Goal: Transaction & Acquisition: Purchase product/service

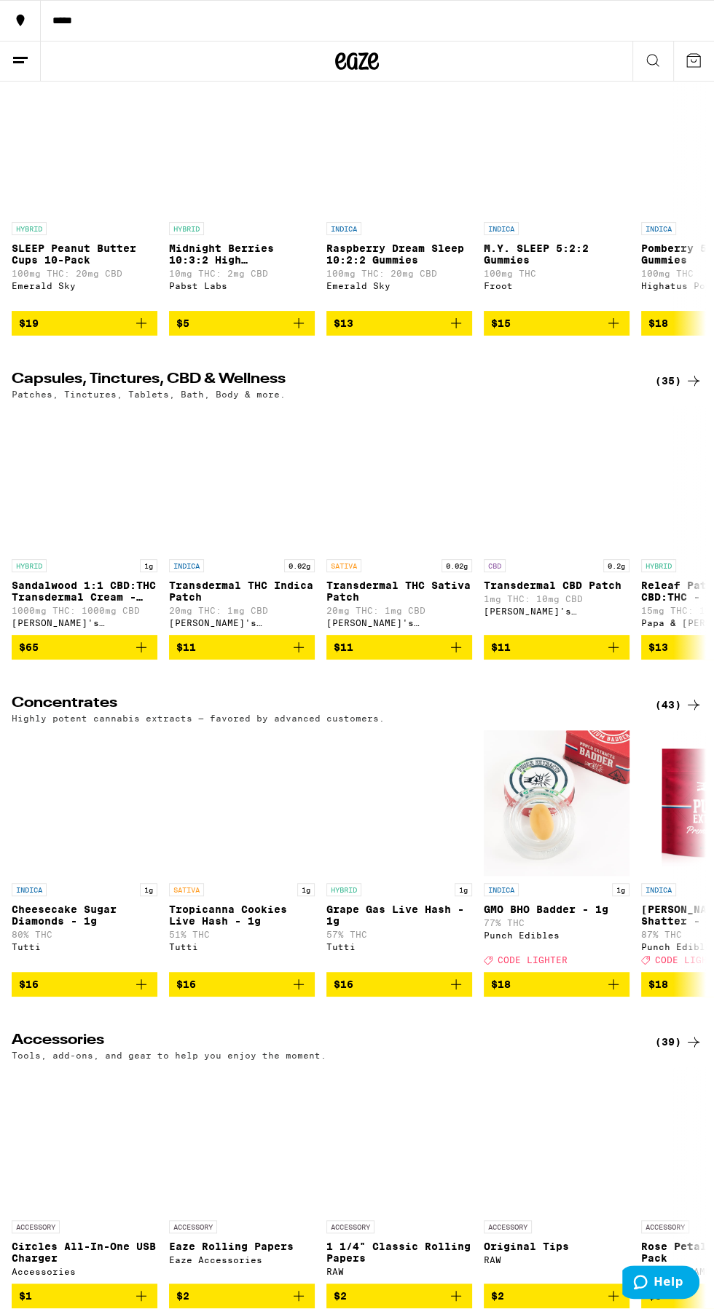
scroll to position [4325, 0]
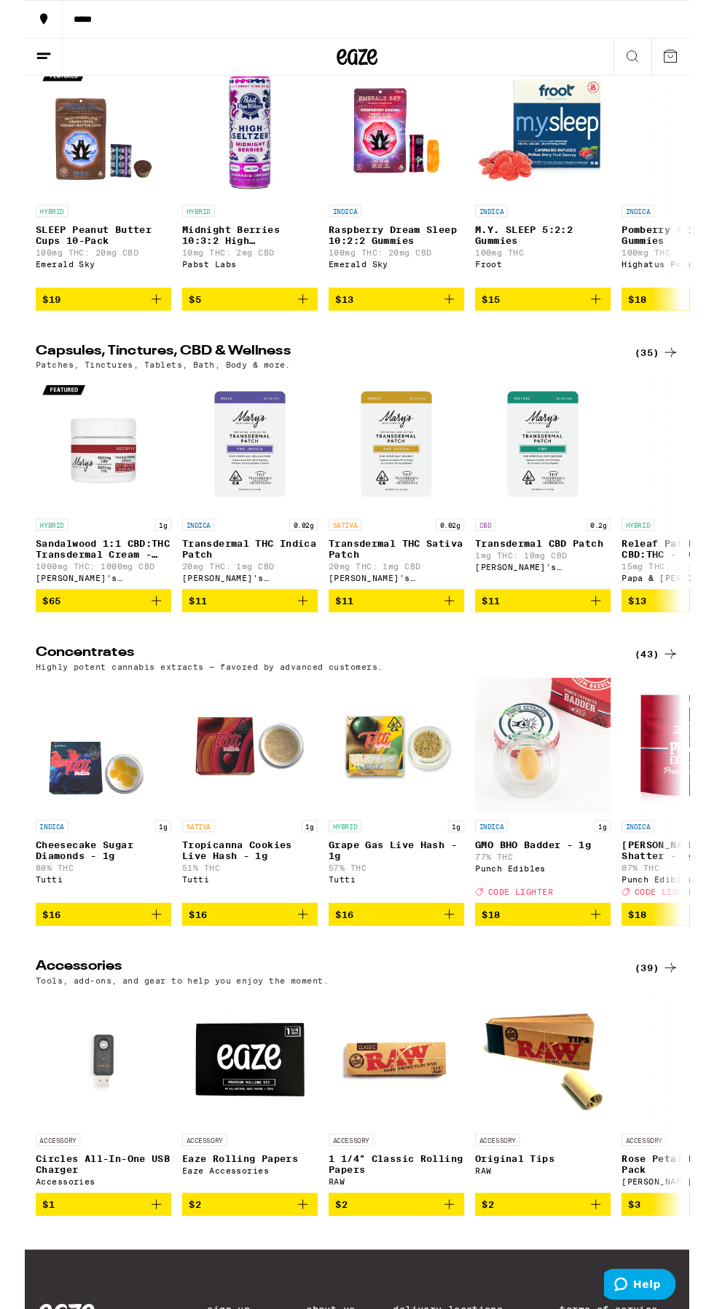
click at [680, 711] on div "(43)" at bounding box center [678, 702] width 47 height 17
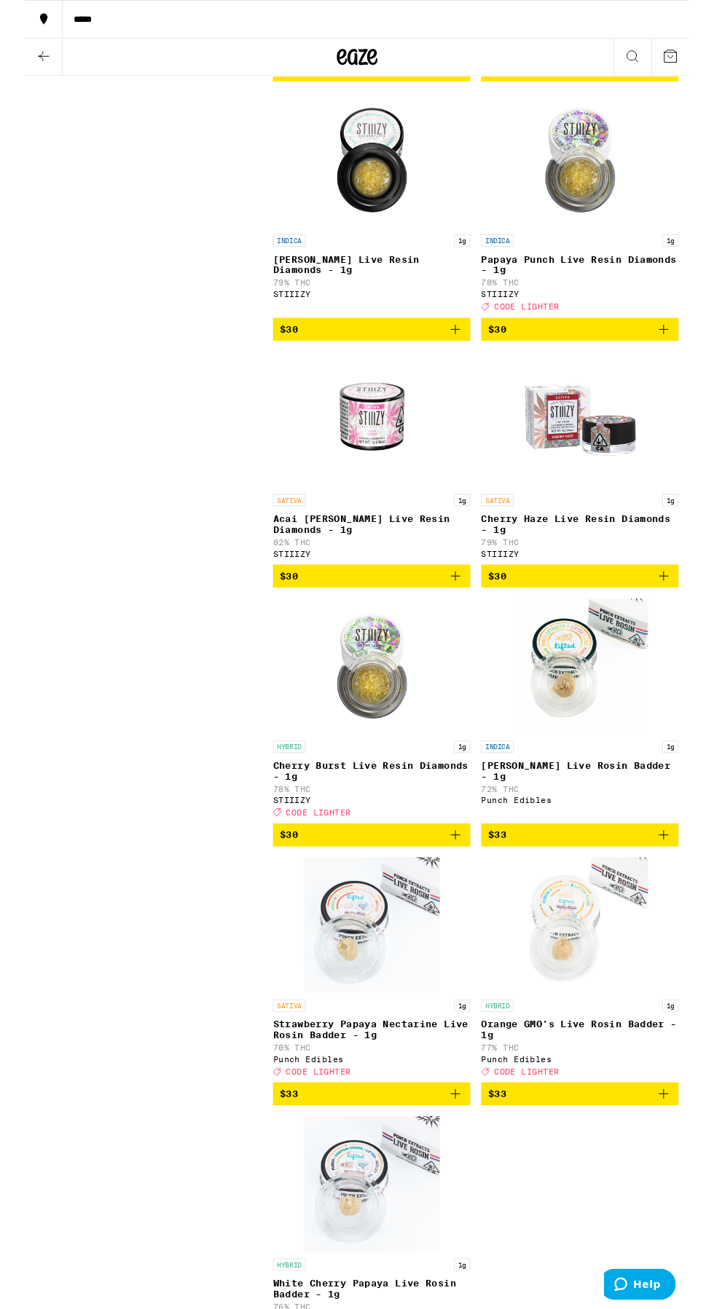
scroll to position [5170, 0]
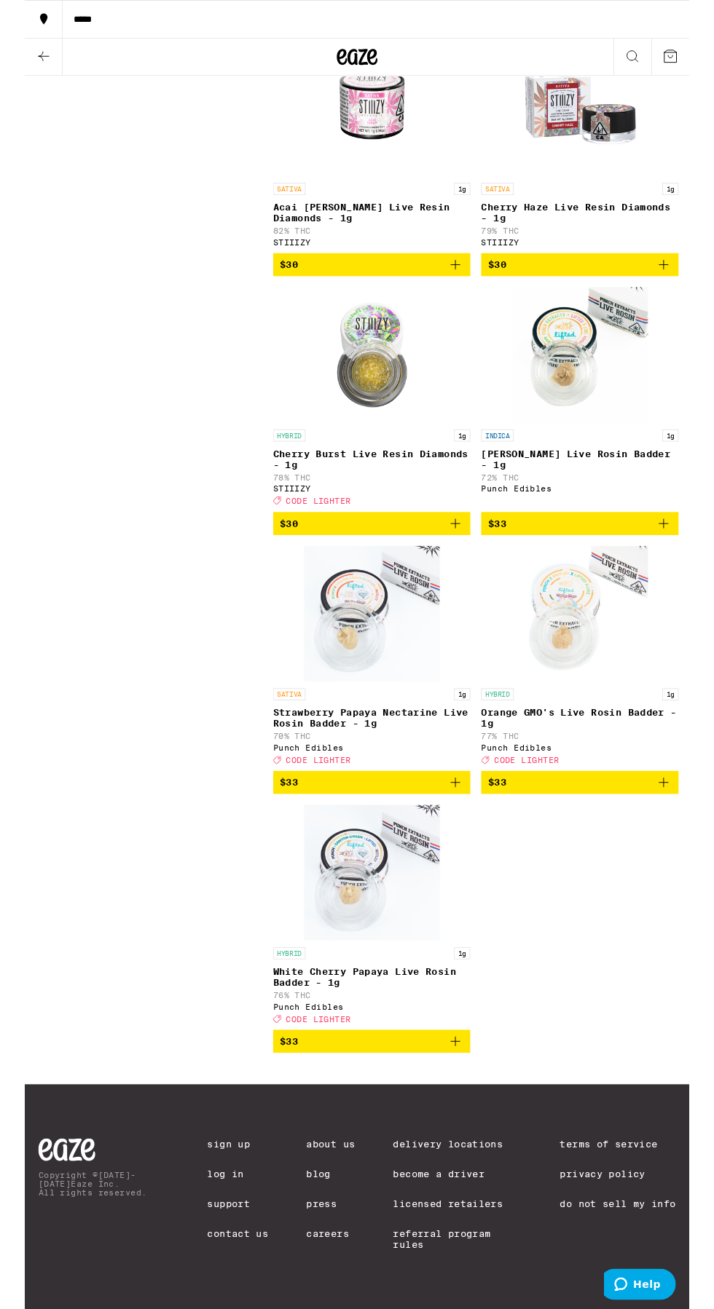
click at [681, 833] on icon "Add to bag" at bounding box center [685, 840] width 17 height 17
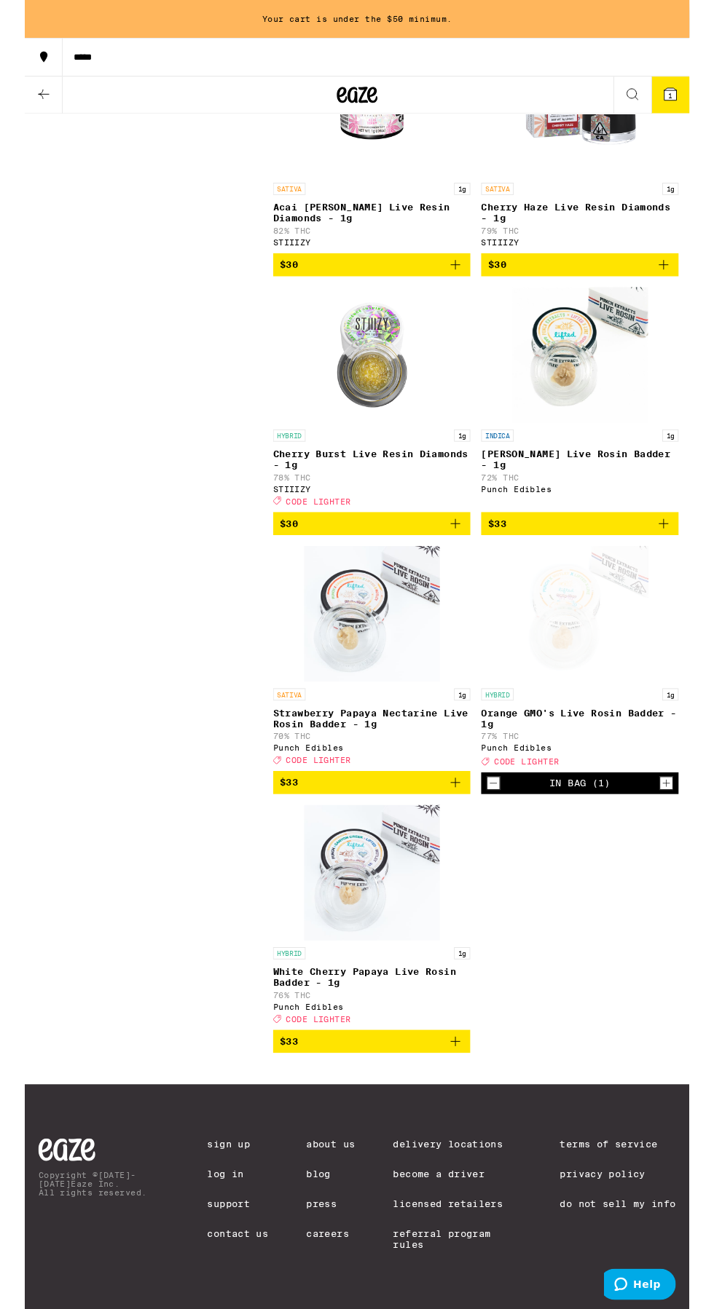
scroll to position [5253, 0]
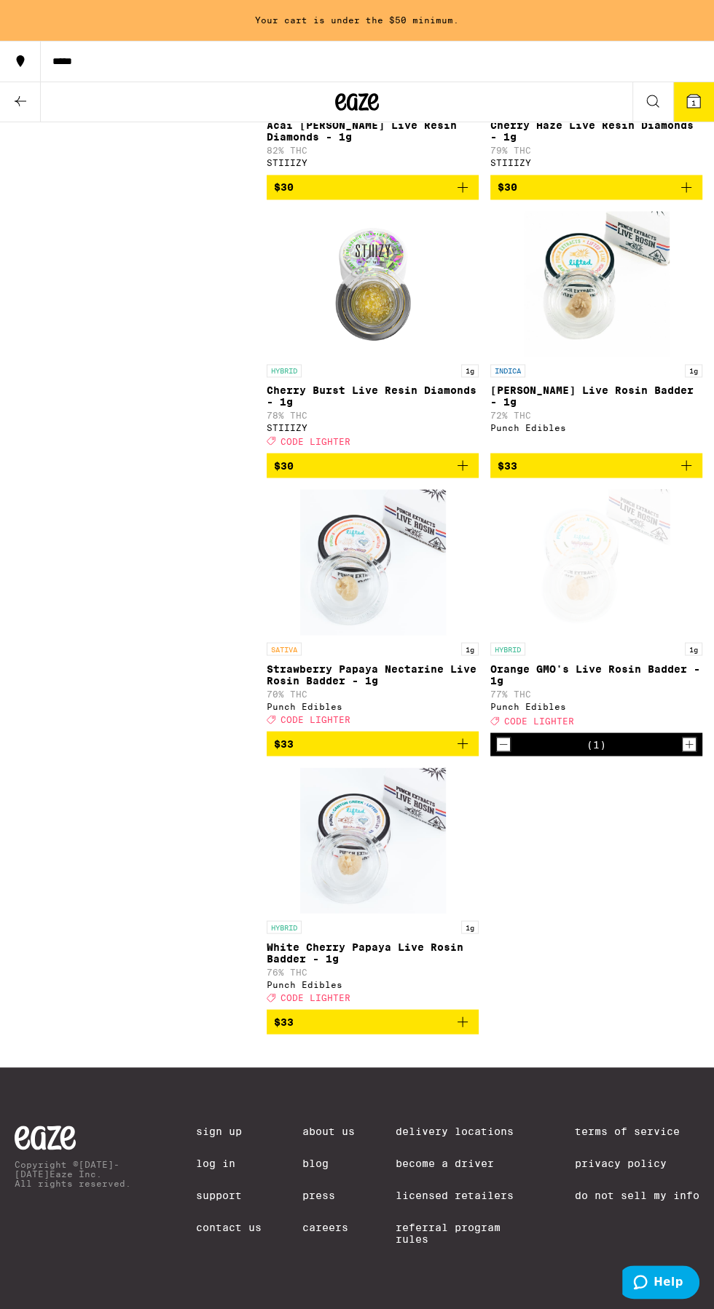
click at [464, 1030] on icon "Add to bag" at bounding box center [462, 1021] width 17 height 17
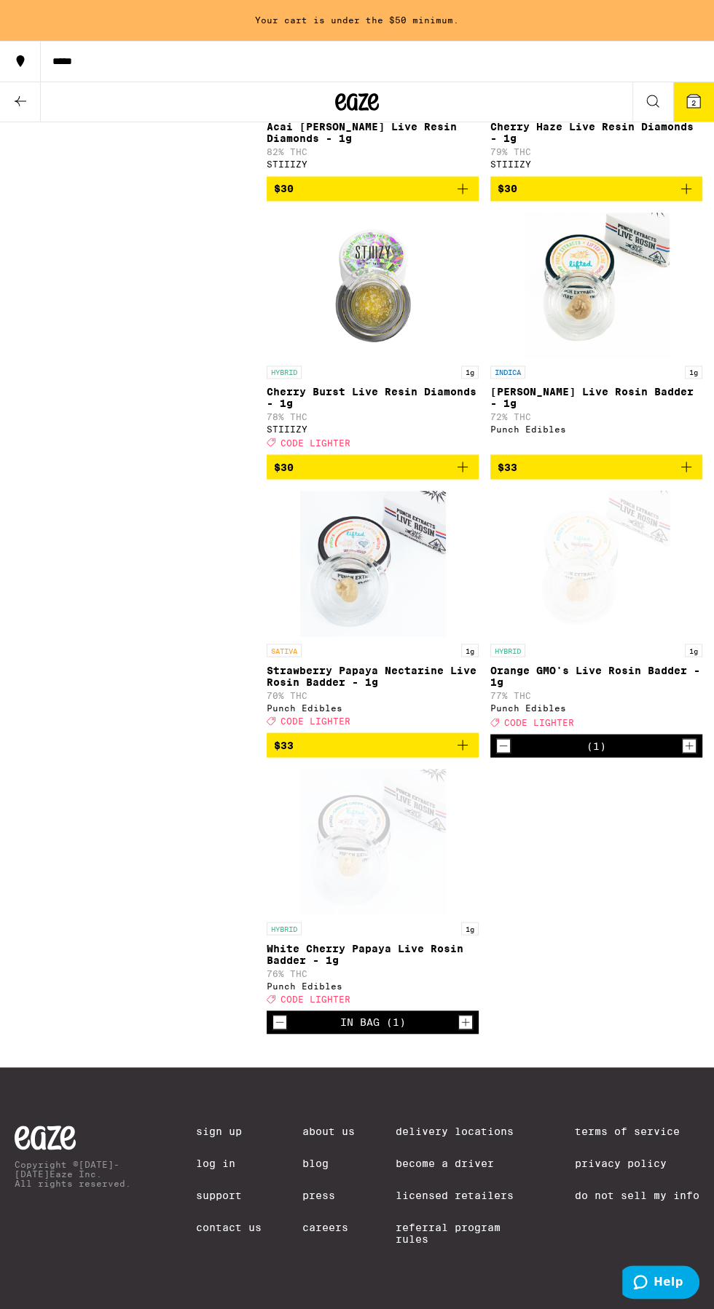
scroll to position [5212, 0]
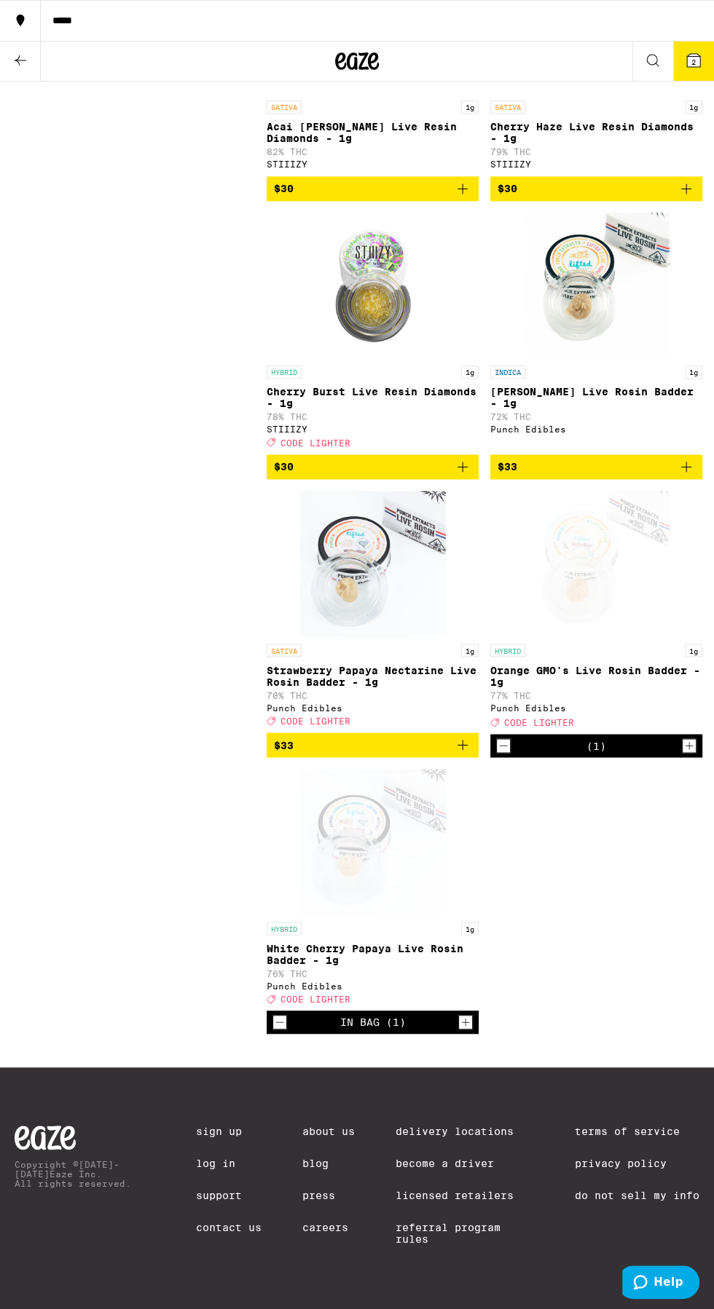
click at [463, 750] on icon "Add to bag" at bounding box center [462, 745] width 10 height 10
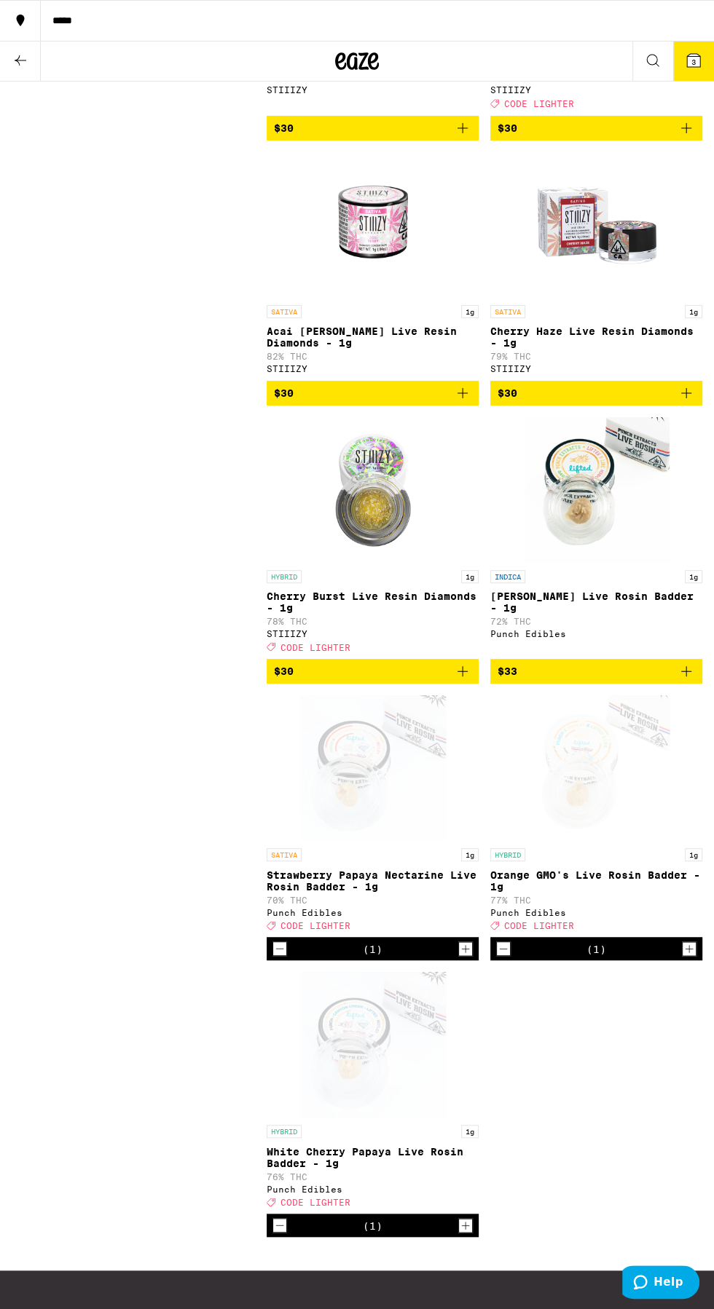
scroll to position [4915, 0]
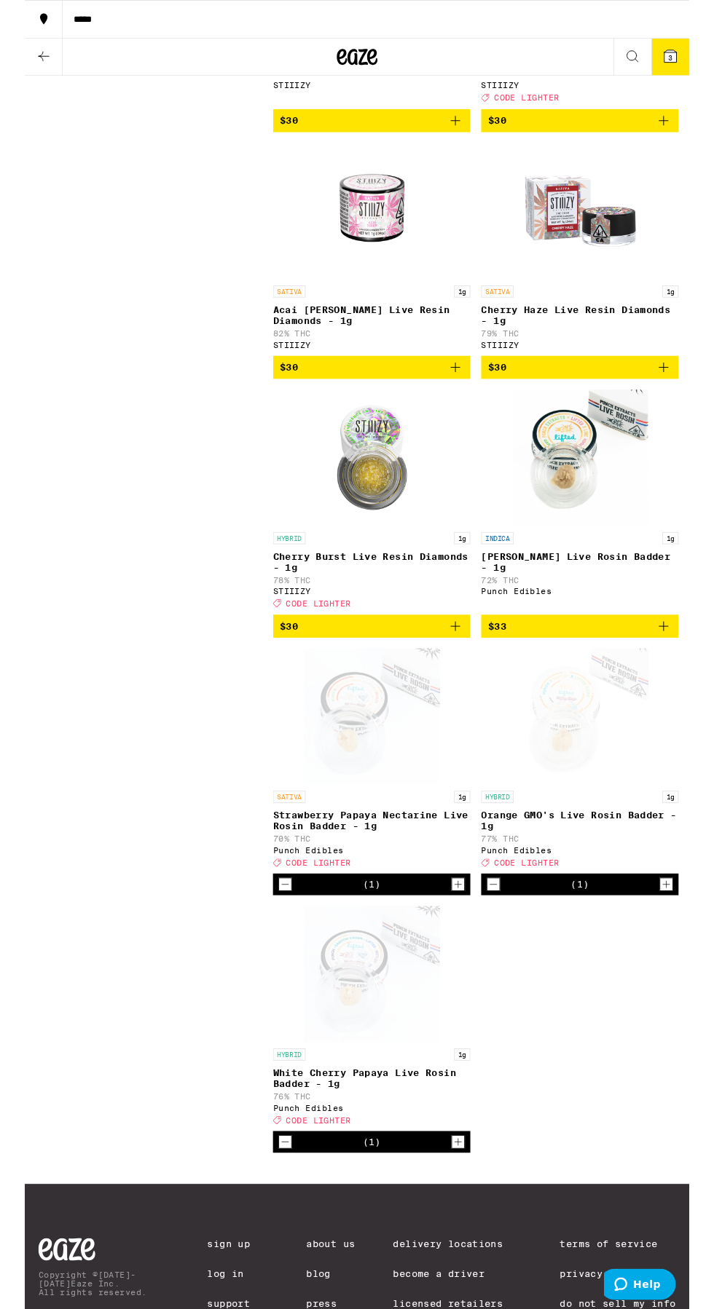
click at [687, 682] on icon "Add to bag" at bounding box center [685, 672] width 17 height 17
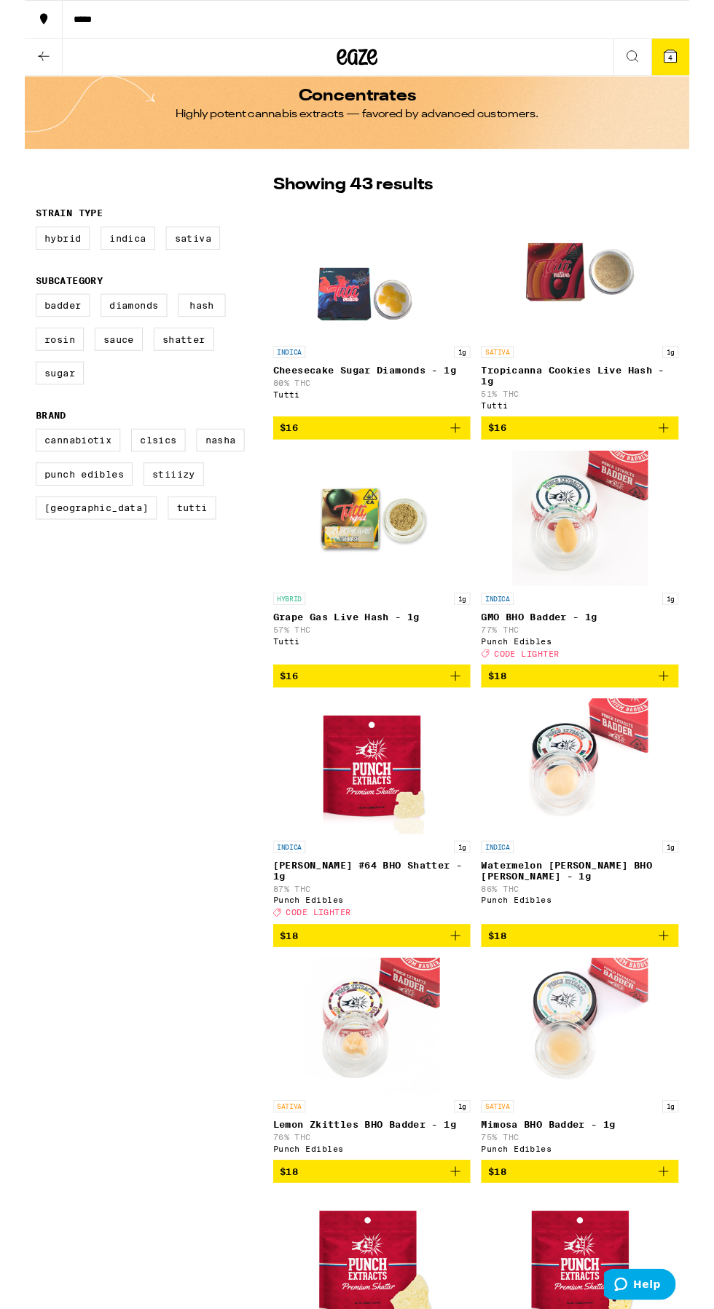
scroll to position [0, 0]
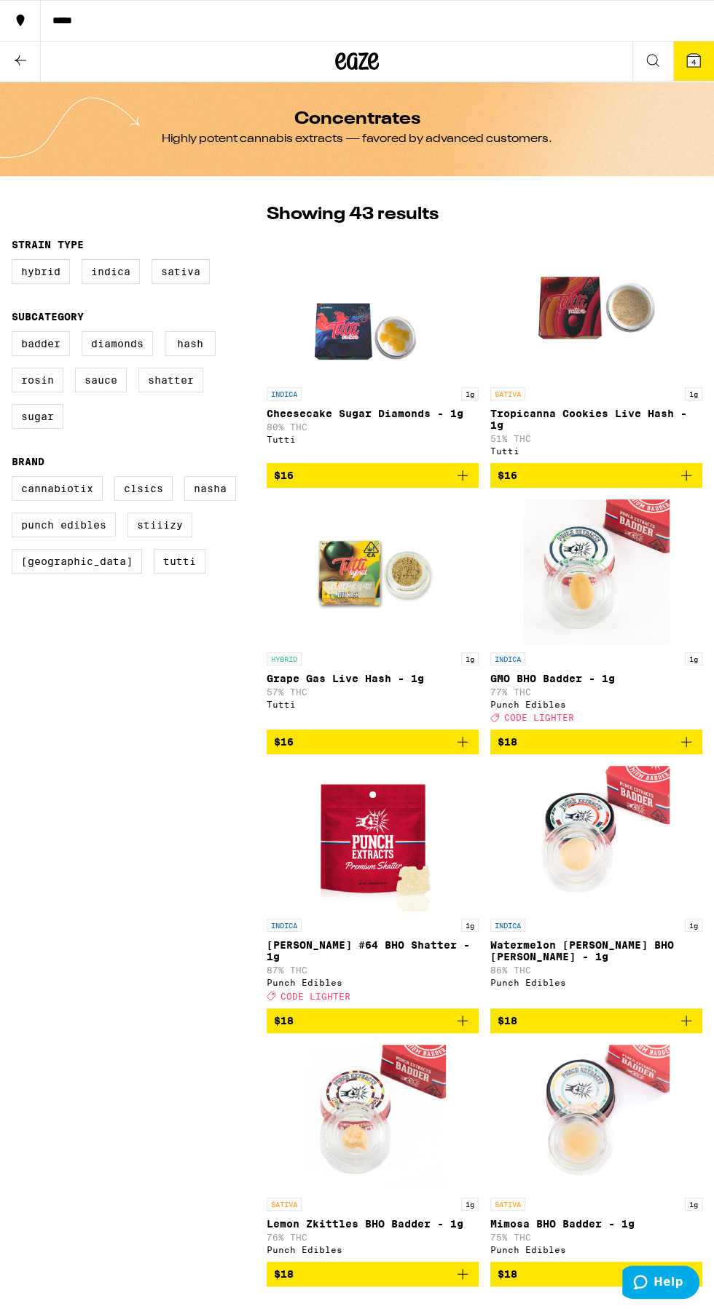
click at [693, 61] on span "4" at bounding box center [693, 62] width 4 height 9
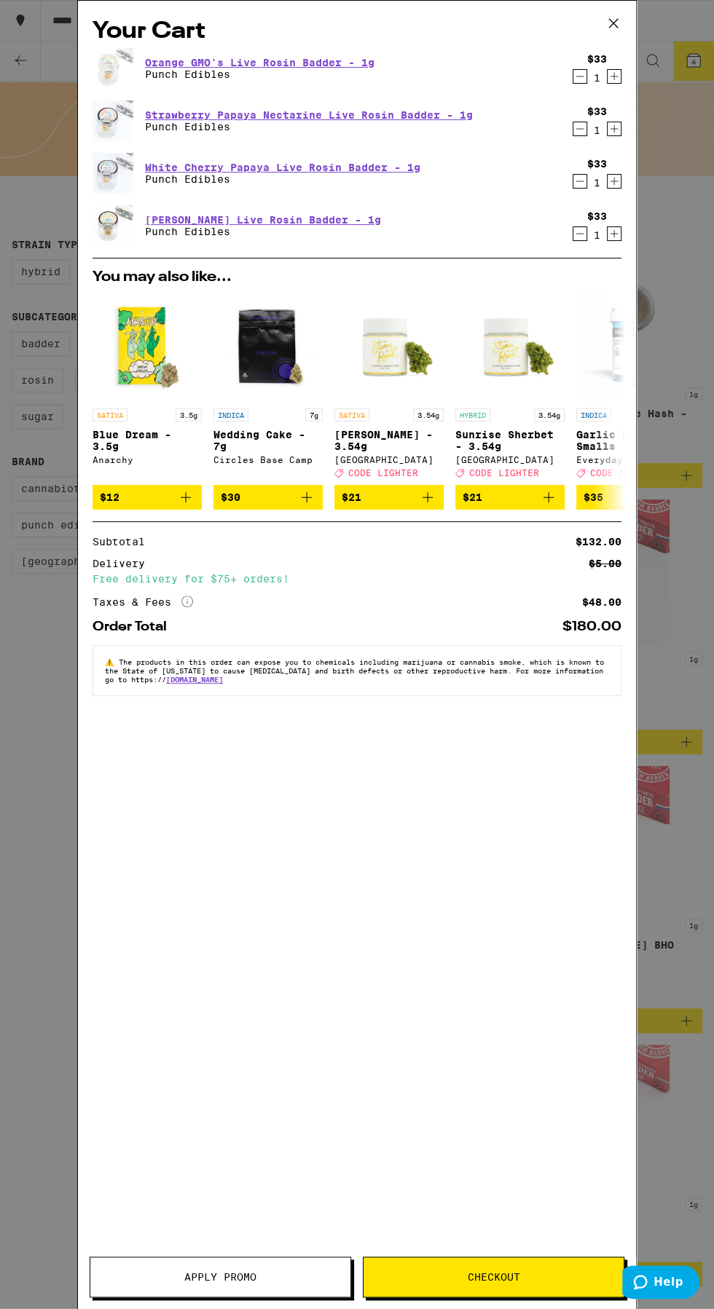
click at [186, 607] on icon "More Info" at bounding box center [187, 602] width 12 height 12
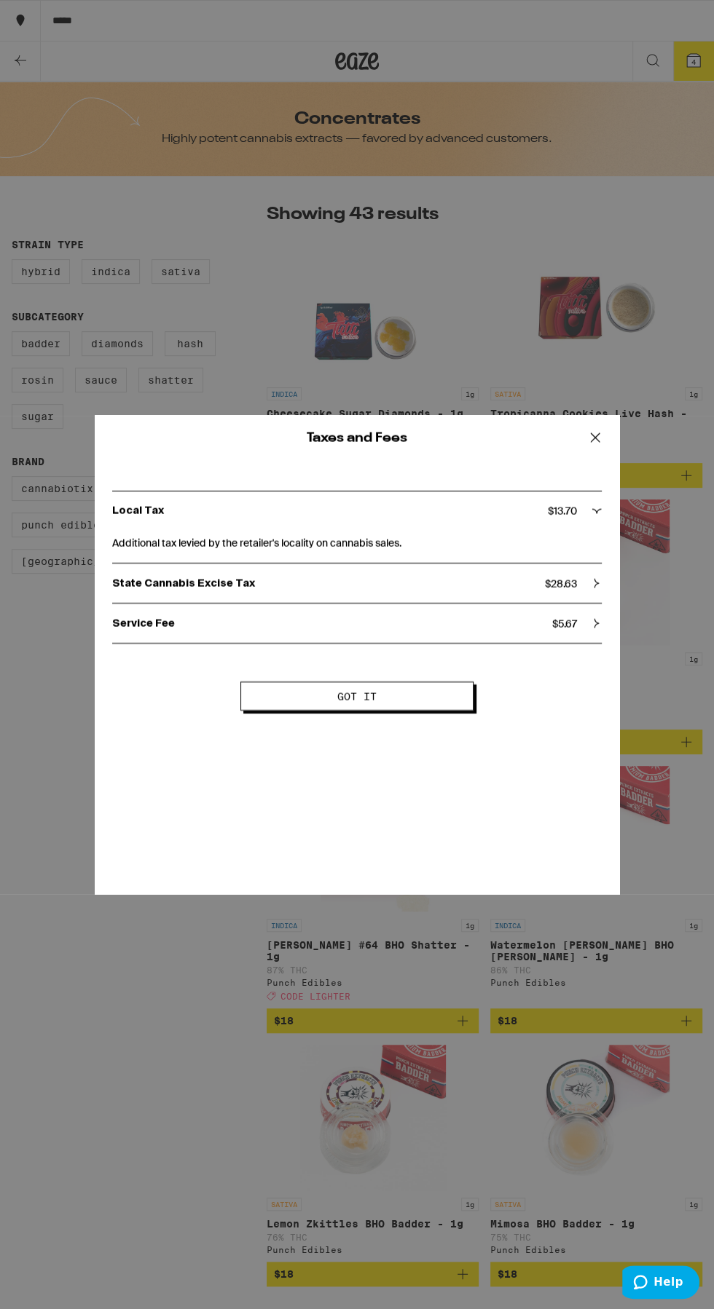
click at [583, 429] on button at bounding box center [594, 438] width 45 height 47
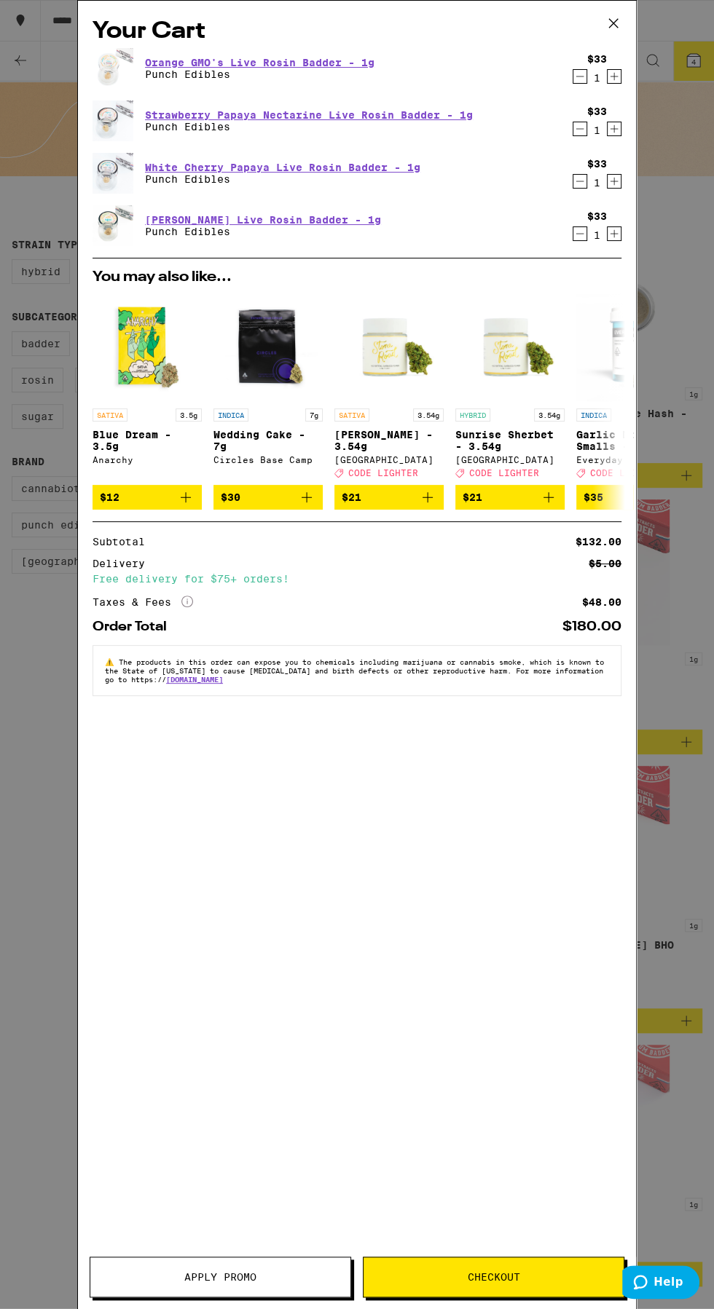
click at [178, 1279] on span "Apply Promo" at bounding box center [220, 1277] width 260 height 10
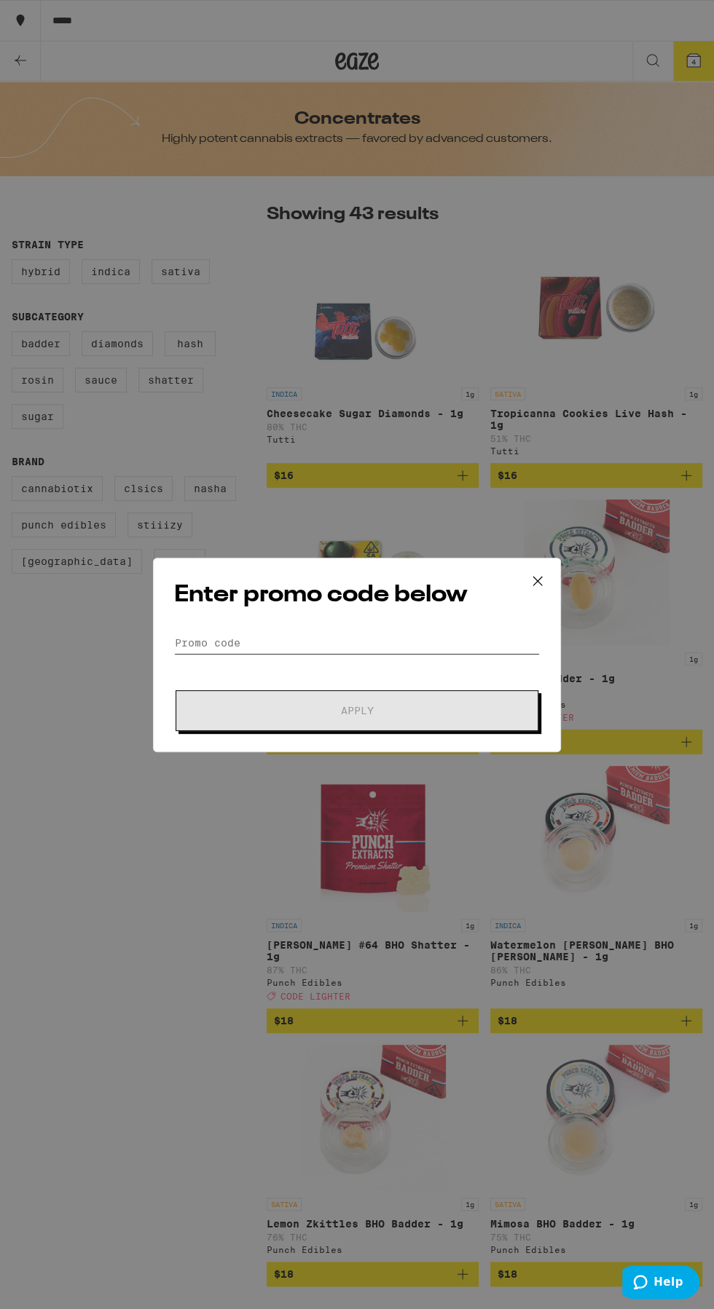
click at [191, 637] on input "Promo Code" at bounding box center [357, 643] width 366 height 22
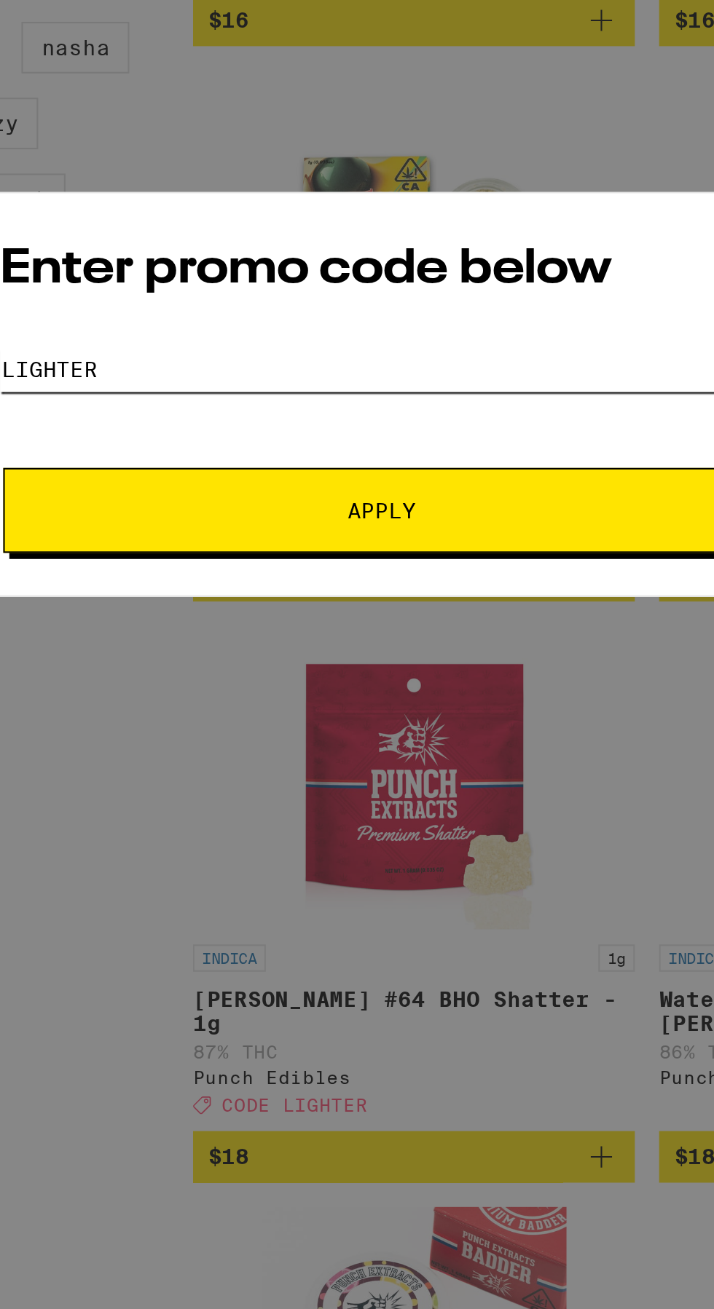
type input "Lighter"
click at [235, 715] on span "Apply" at bounding box center [357, 711] width 262 height 10
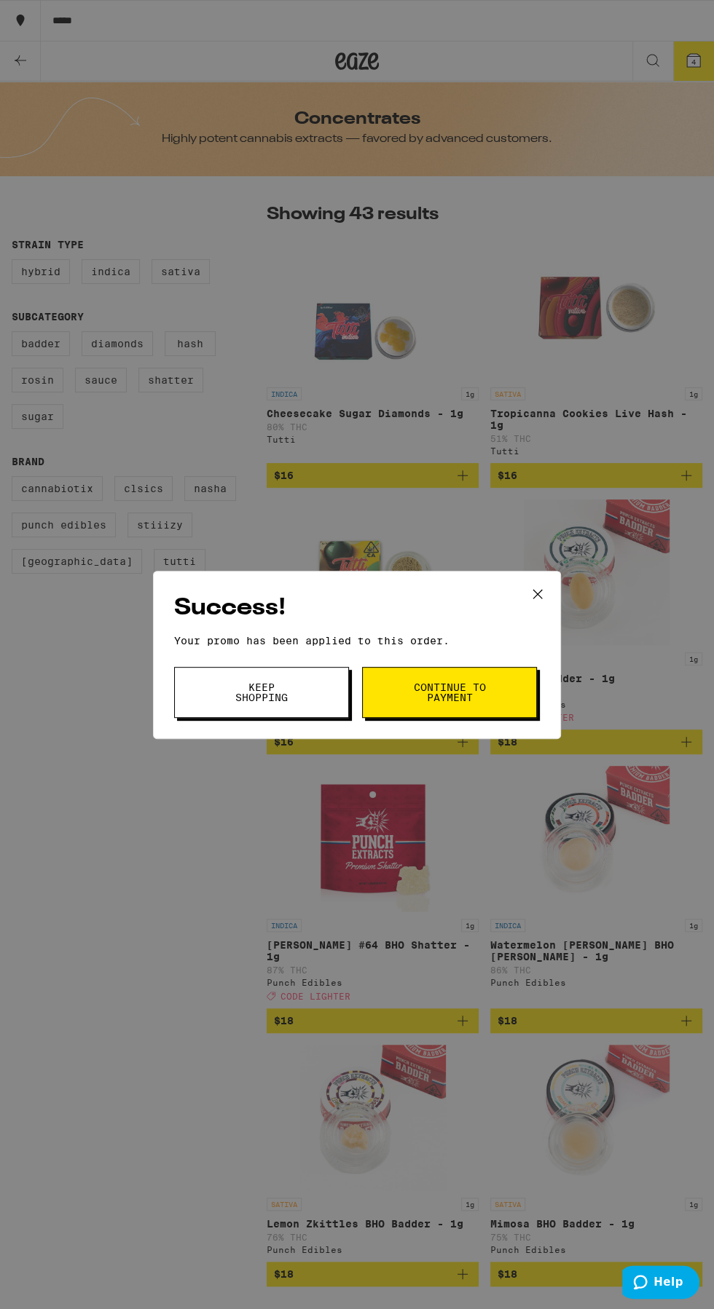
click at [682, 60] on div "Success! Your promo has been applied to this order. Promo Code Lighter Keep Sho…" at bounding box center [357, 654] width 714 height 1309
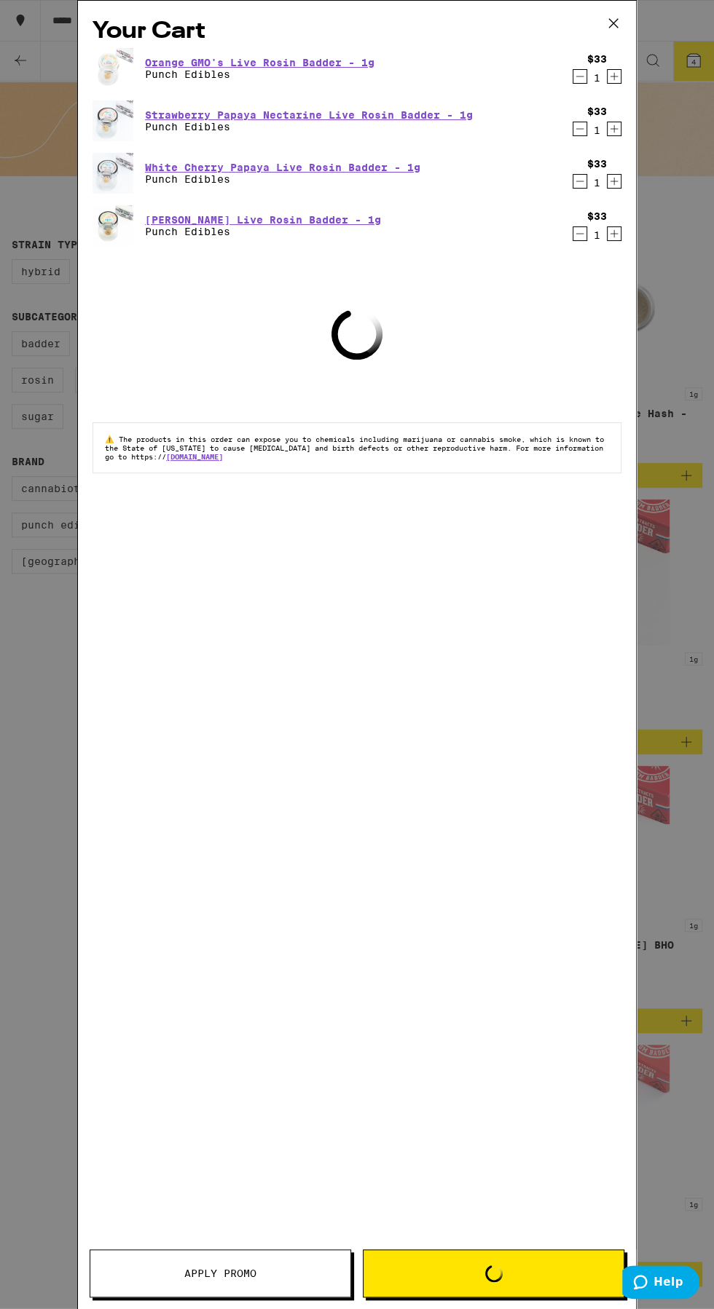
click at [673, 51] on div "Your Cart Orange GMO's Live Rosin Badder - 1g Punch Edibles $33 1 Strawberry Pa…" at bounding box center [357, 654] width 714 height 1309
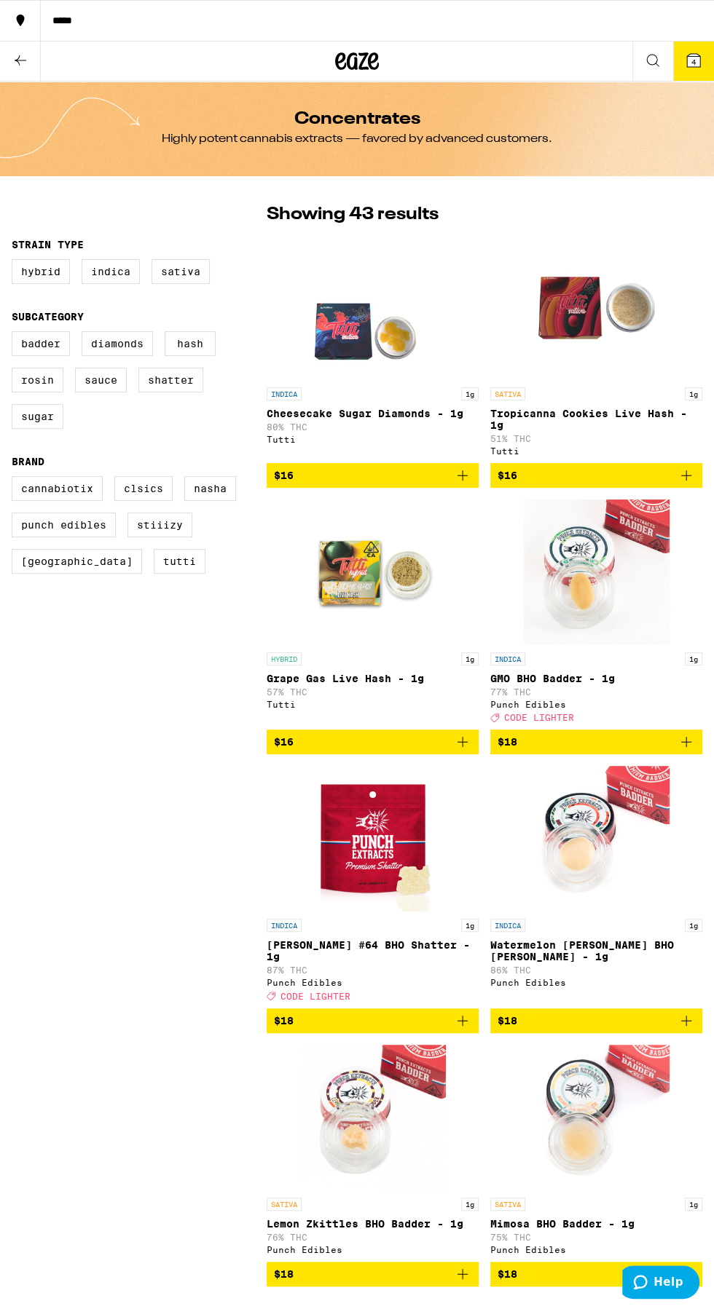
click at [673, 60] on button "4" at bounding box center [693, 61] width 41 height 39
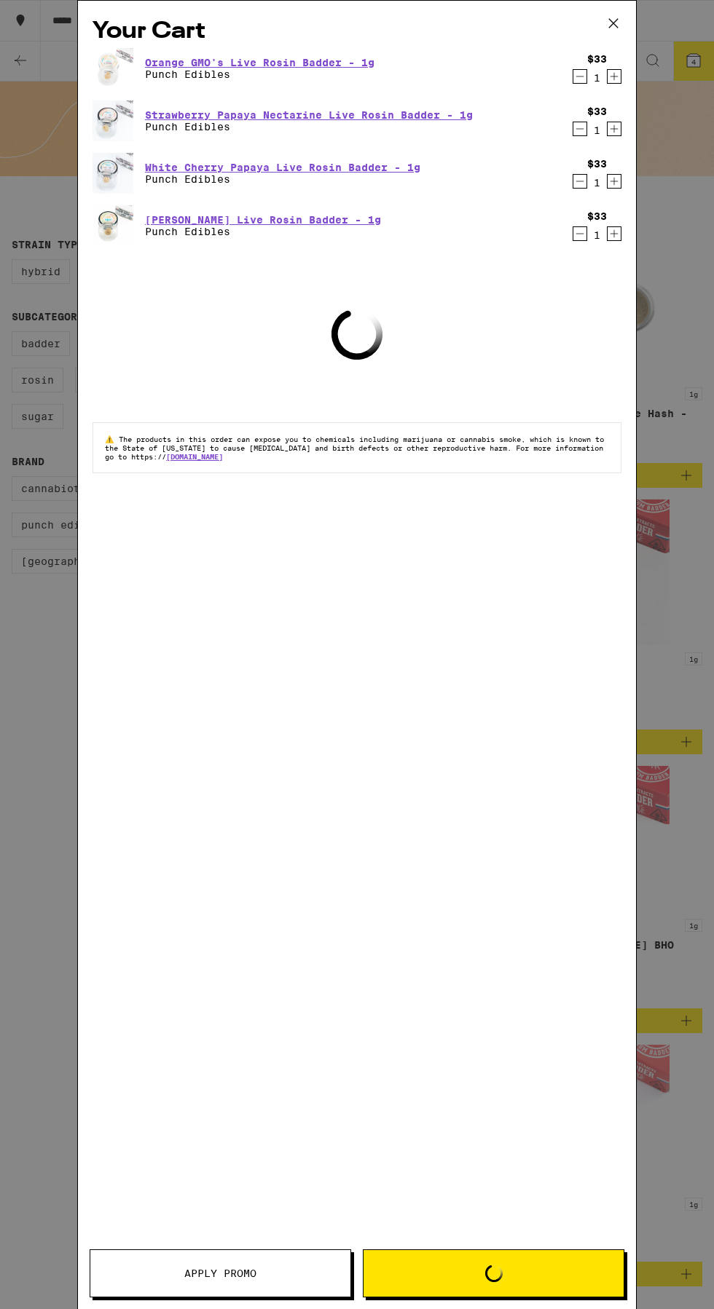
click at [621, 17] on icon at bounding box center [613, 23] width 22 height 22
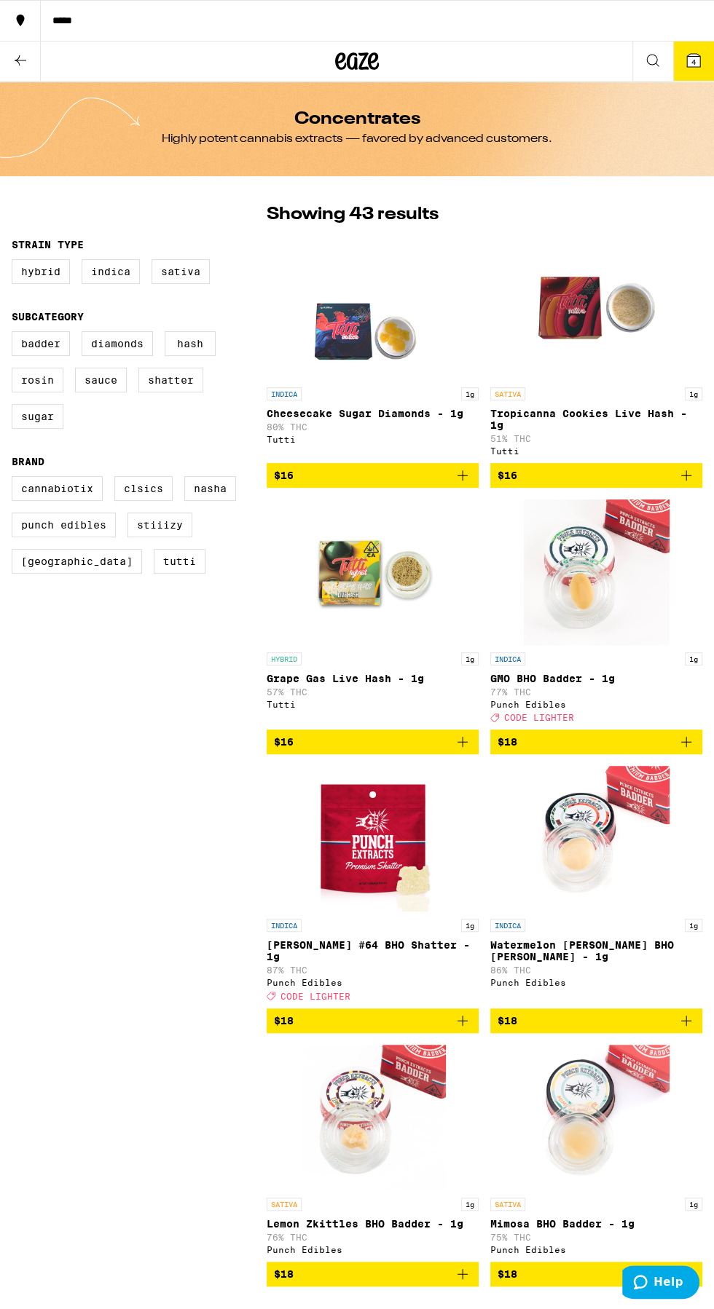
click at [20, 60] on icon at bounding box center [20, 60] width 17 height 17
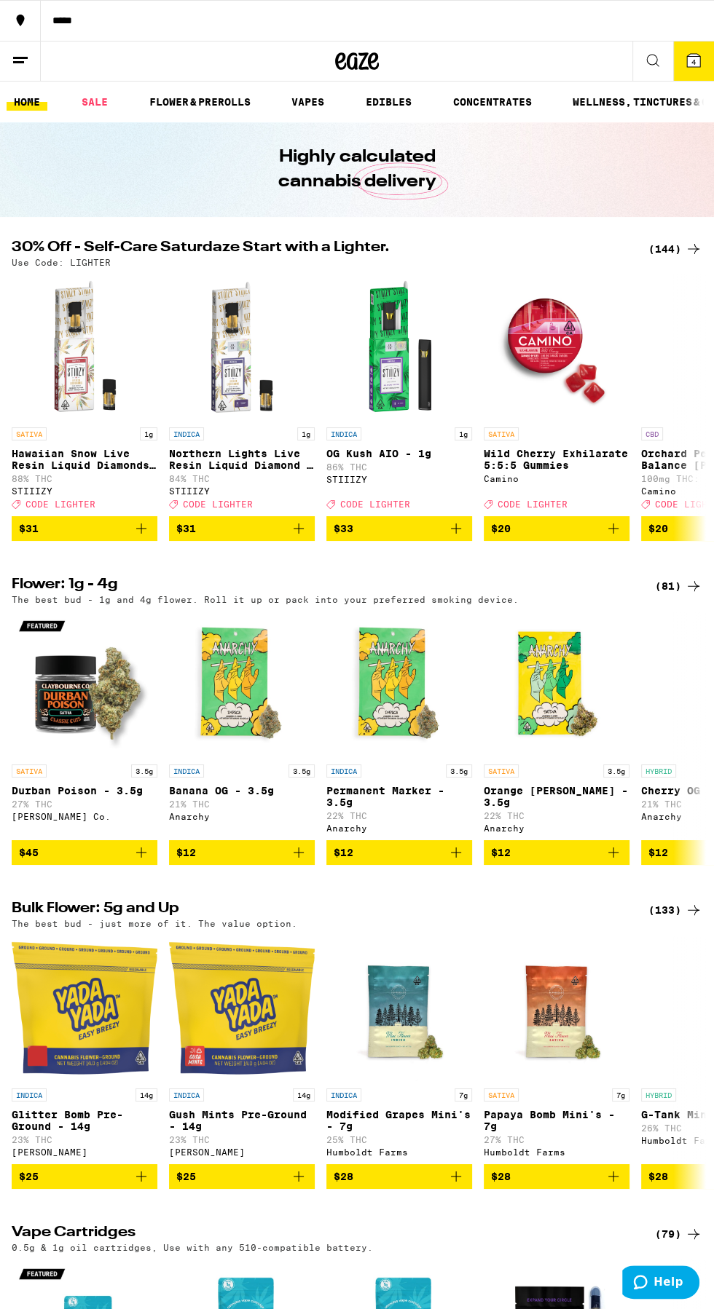
click at [18, 62] on line at bounding box center [18, 62] width 11 height 0
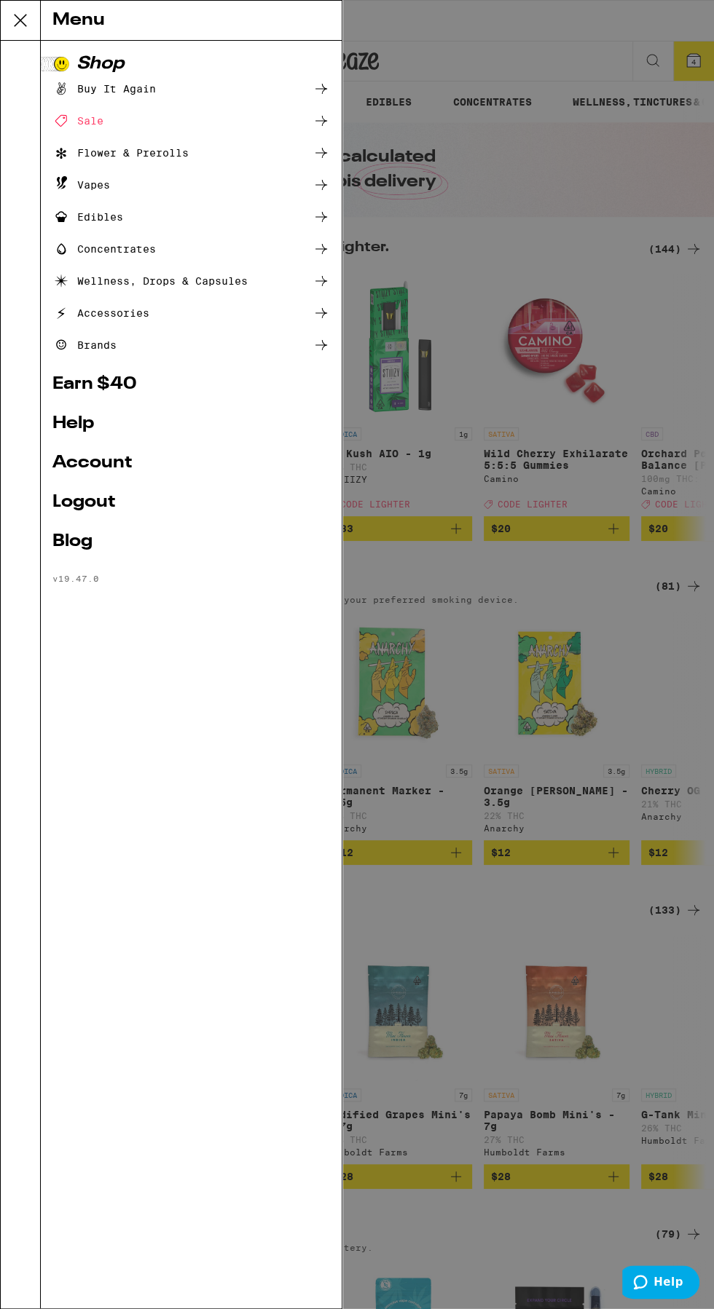
click at [98, 465] on link "Account" at bounding box center [190, 462] width 277 height 17
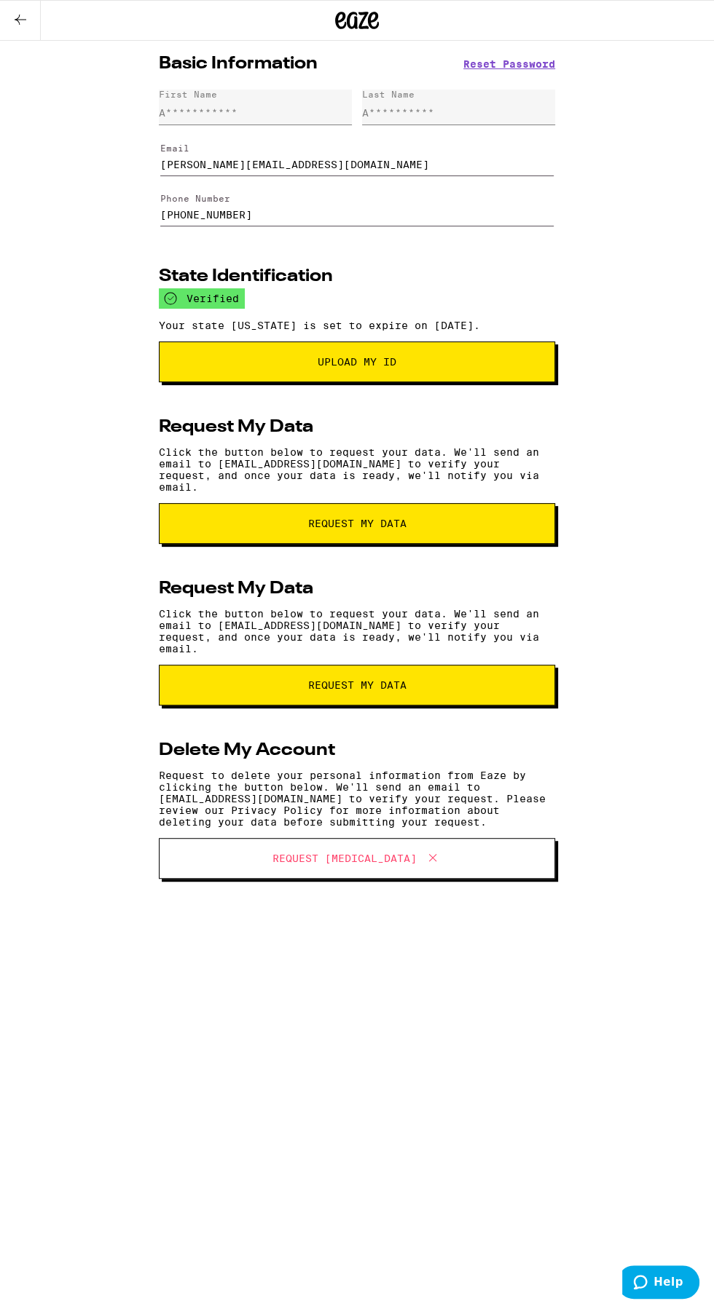
click at [20, 18] on icon at bounding box center [21, 20] width 12 height 10
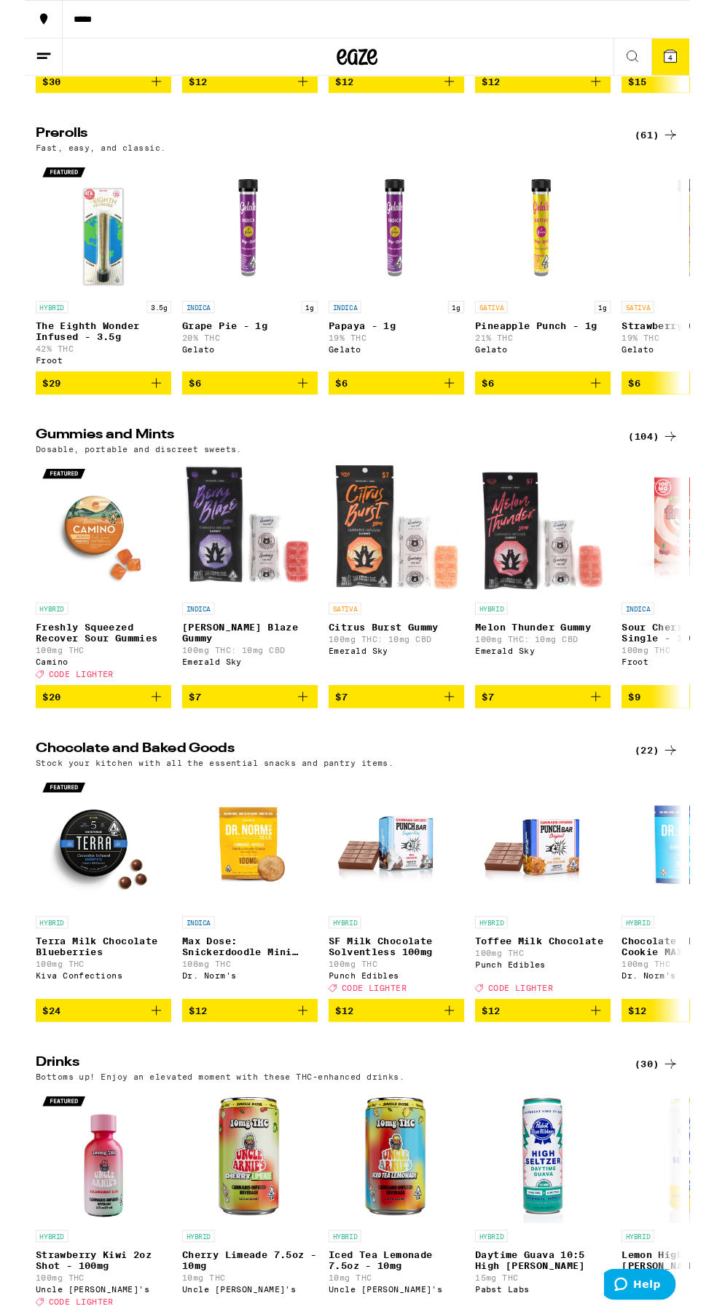
scroll to position [2889, 0]
